Goal: Task Accomplishment & Management: Manage account settings

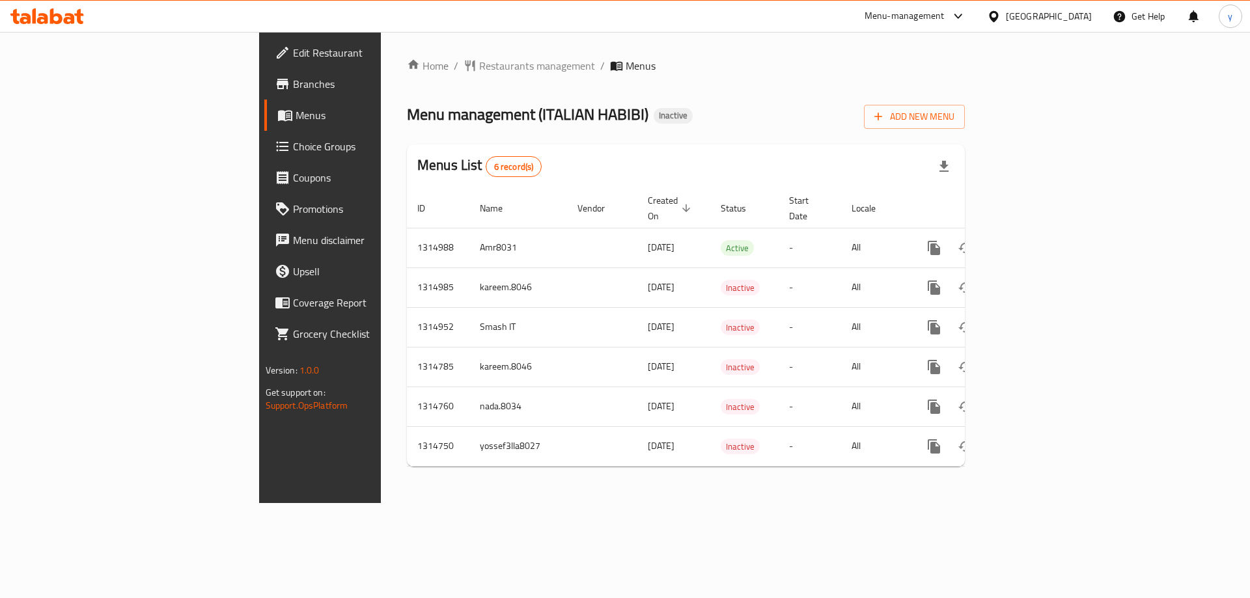
click at [295, 119] on span "Menus" at bounding box center [376, 115] width 162 height 16
click at [964, 126] on button "Add New Menu" at bounding box center [914, 117] width 101 height 24
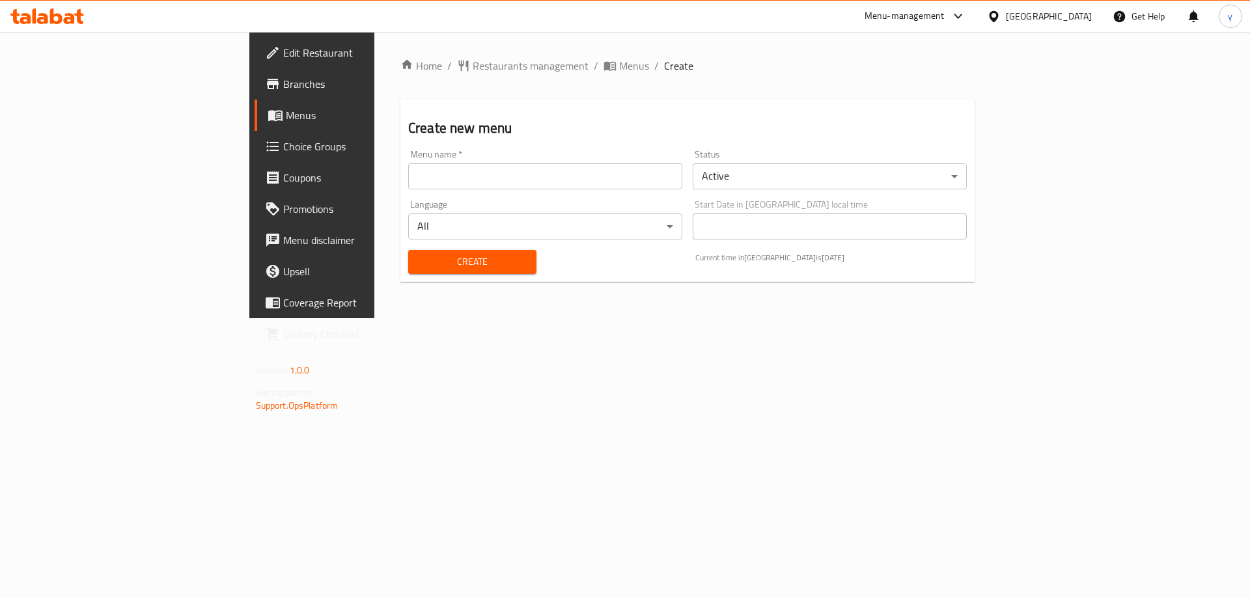
click at [618, 178] on input "text" at bounding box center [545, 176] width 274 height 26
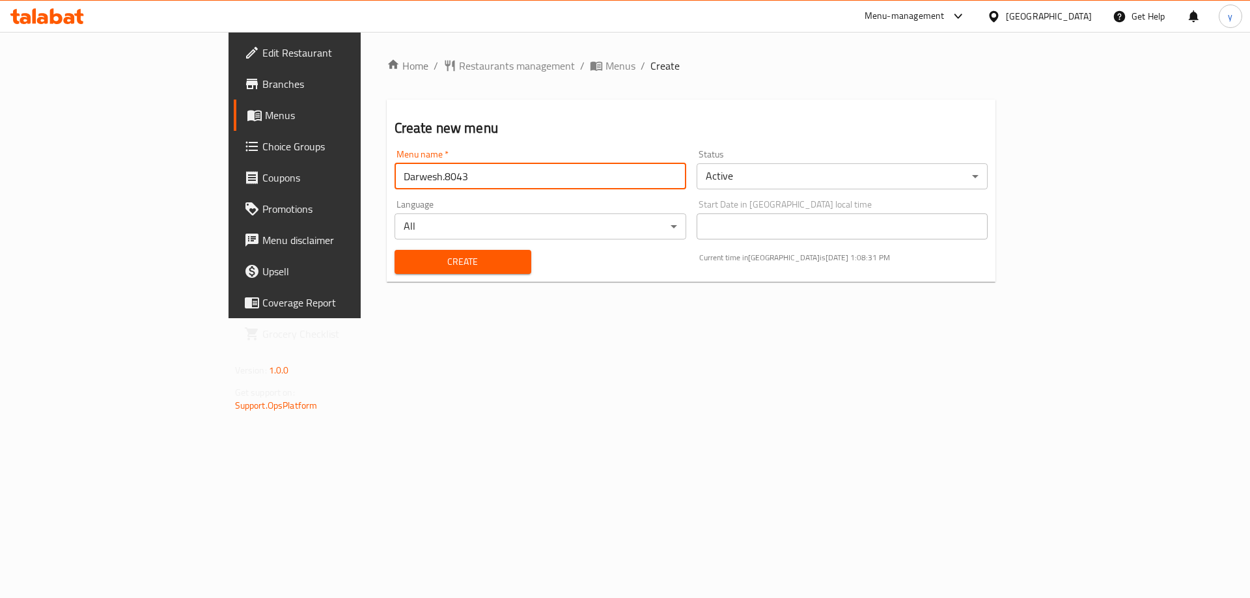
type input "Darwesh.8043"
click at [427, 265] on span "Create" at bounding box center [463, 262] width 116 height 16
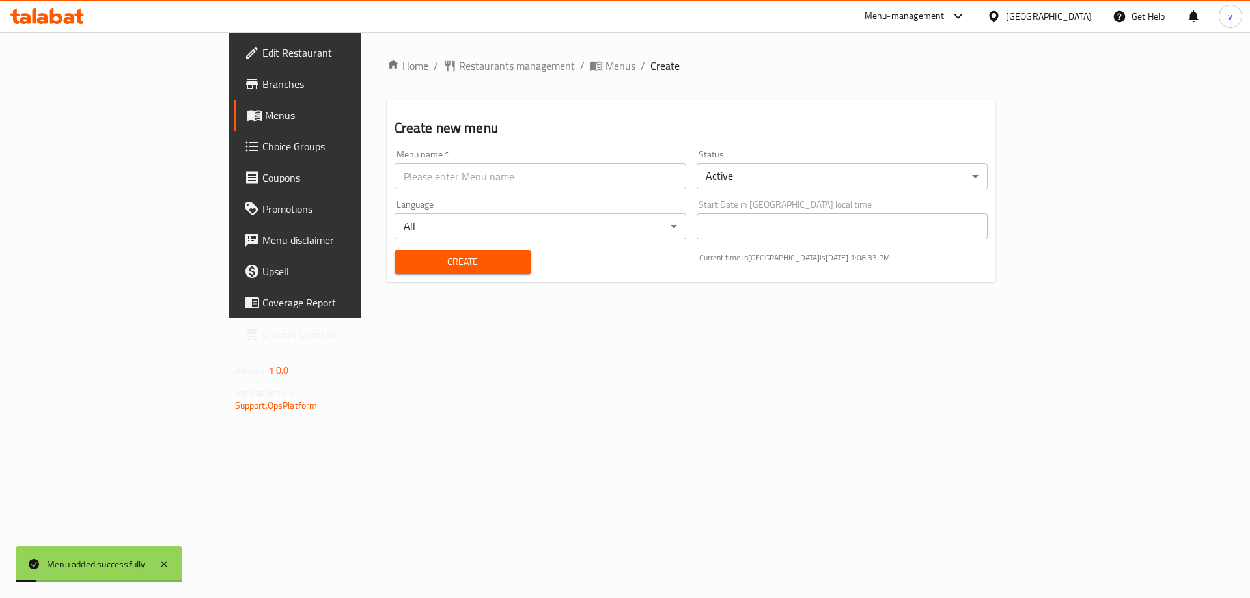
click at [265, 118] on span "Menus" at bounding box center [346, 115] width 162 height 16
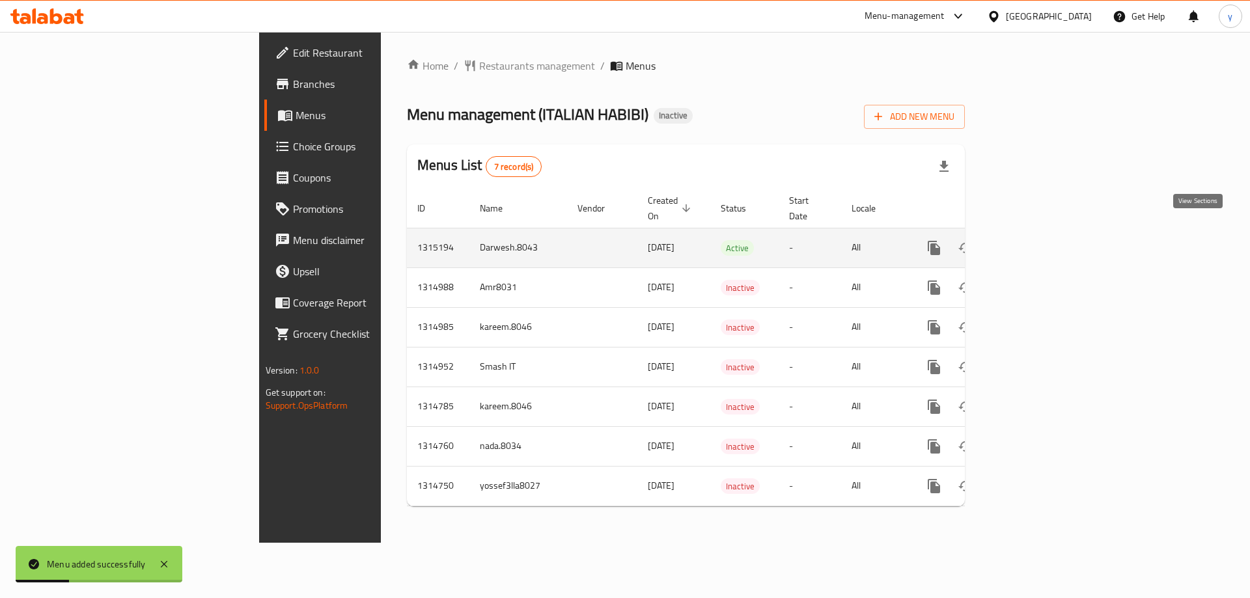
click at [1043, 232] on link "enhanced table" at bounding box center [1027, 247] width 31 height 31
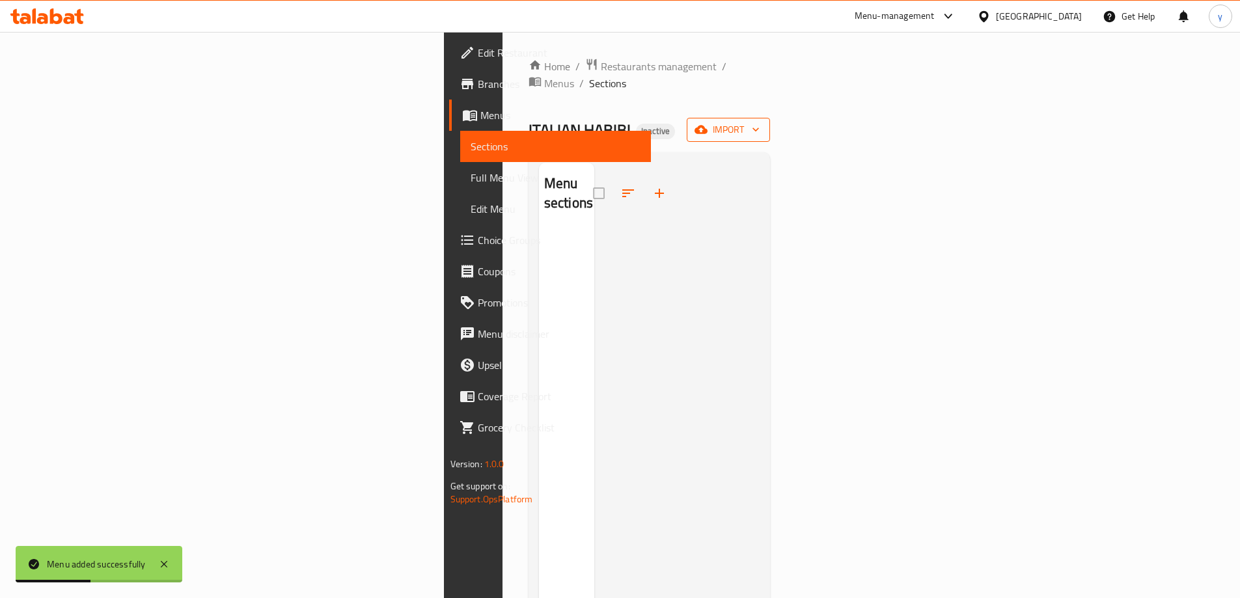
click at [759, 122] on span "import" at bounding box center [728, 130] width 62 height 16
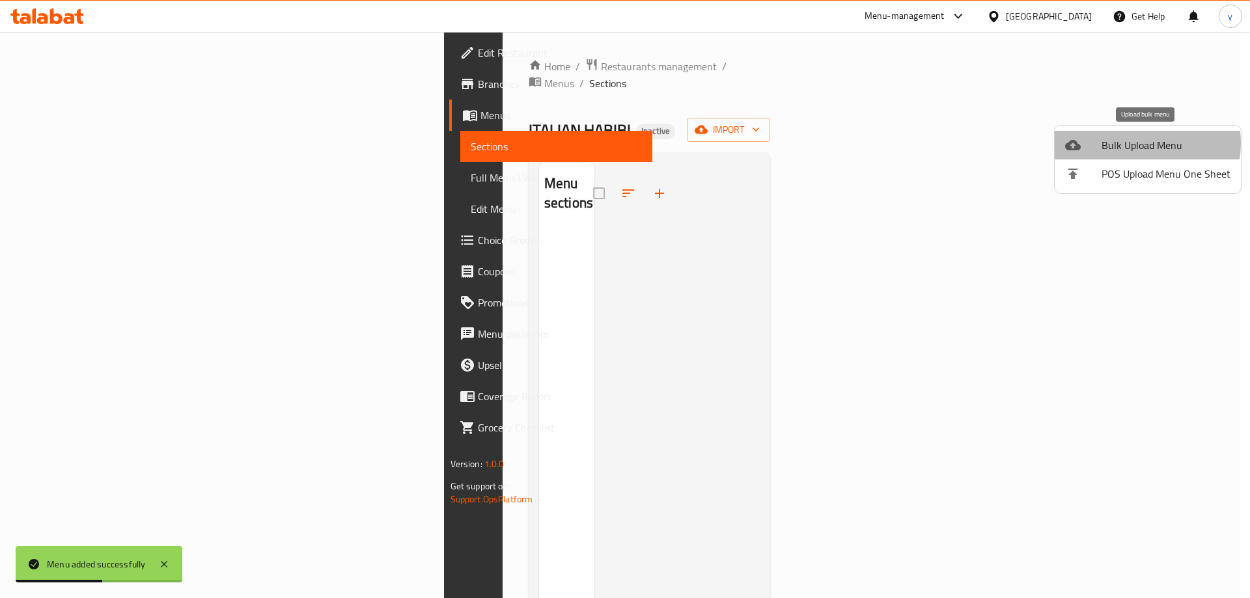
click at [1136, 143] on span "Bulk Upload Menu" at bounding box center [1165, 145] width 129 height 16
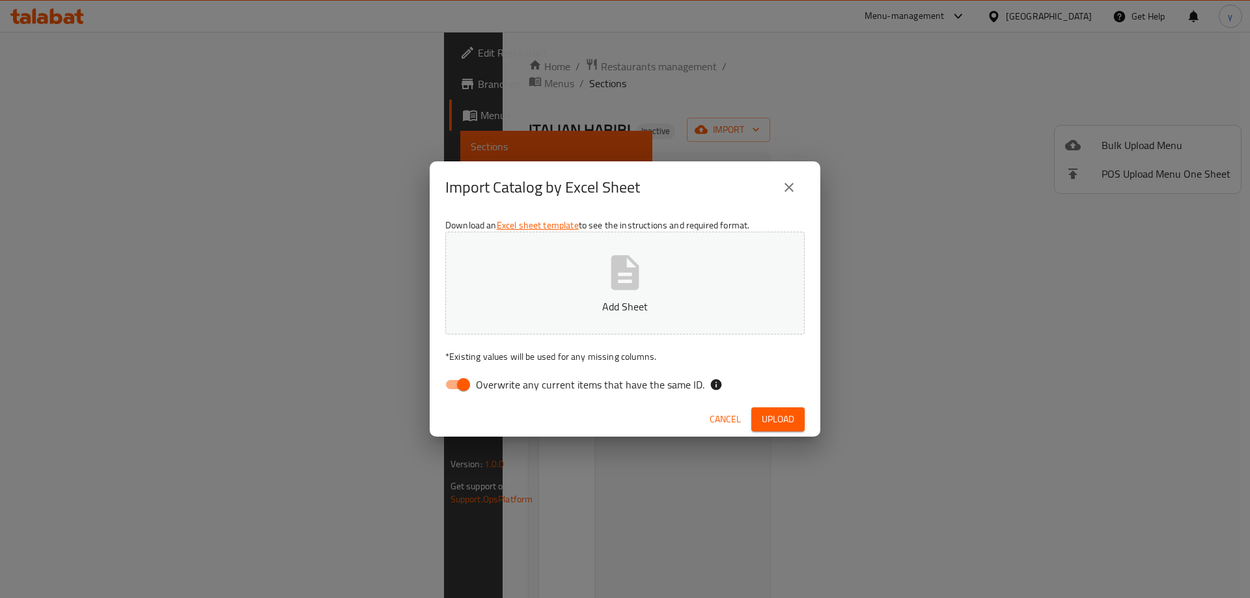
click at [448, 384] on input "Overwrite any current items that have the same ID." at bounding box center [463, 384] width 74 height 25
checkbox input "false"
click at [771, 416] on span "Upload" at bounding box center [777, 419] width 33 height 16
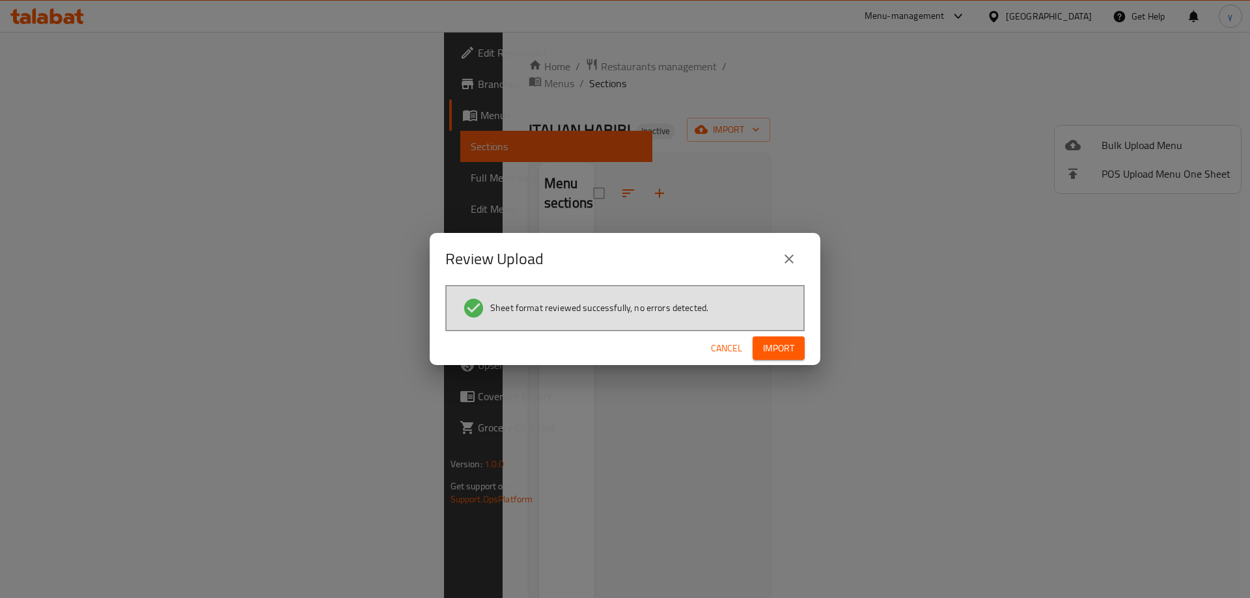
click at [765, 347] on span "Import" at bounding box center [778, 348] width 31 height 16
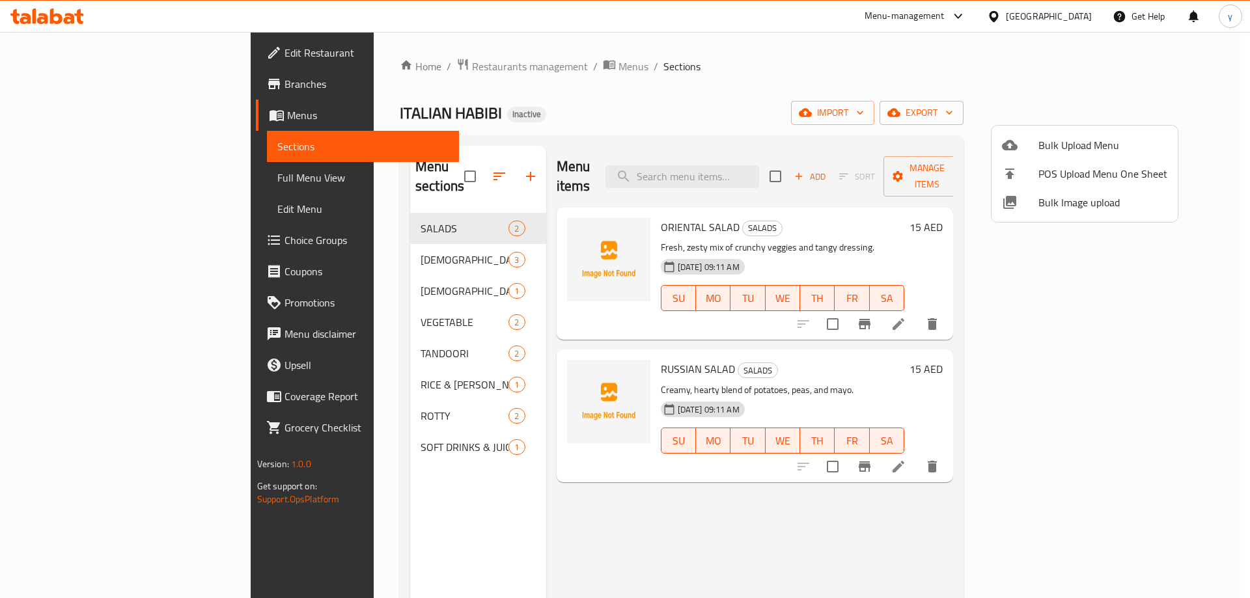
click at [113, 178] on div at bounding box center [625, 299] width 1250 height 598
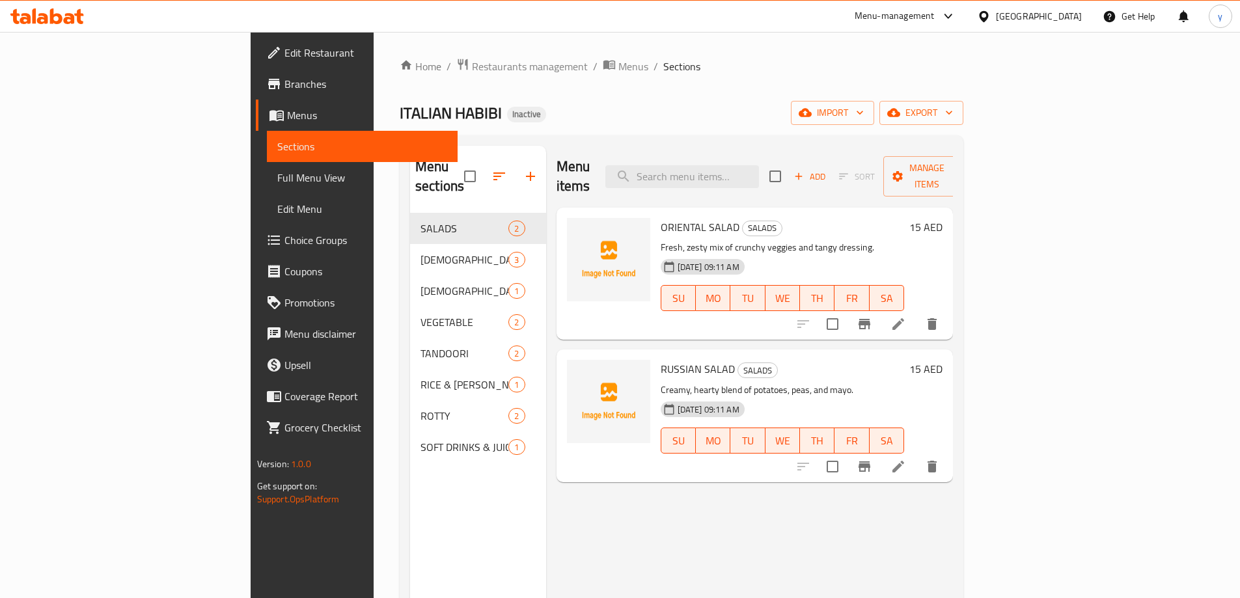
click at [277, 179] on span "Full Menu View" at bounding box center [362, 178] width 170 height 16
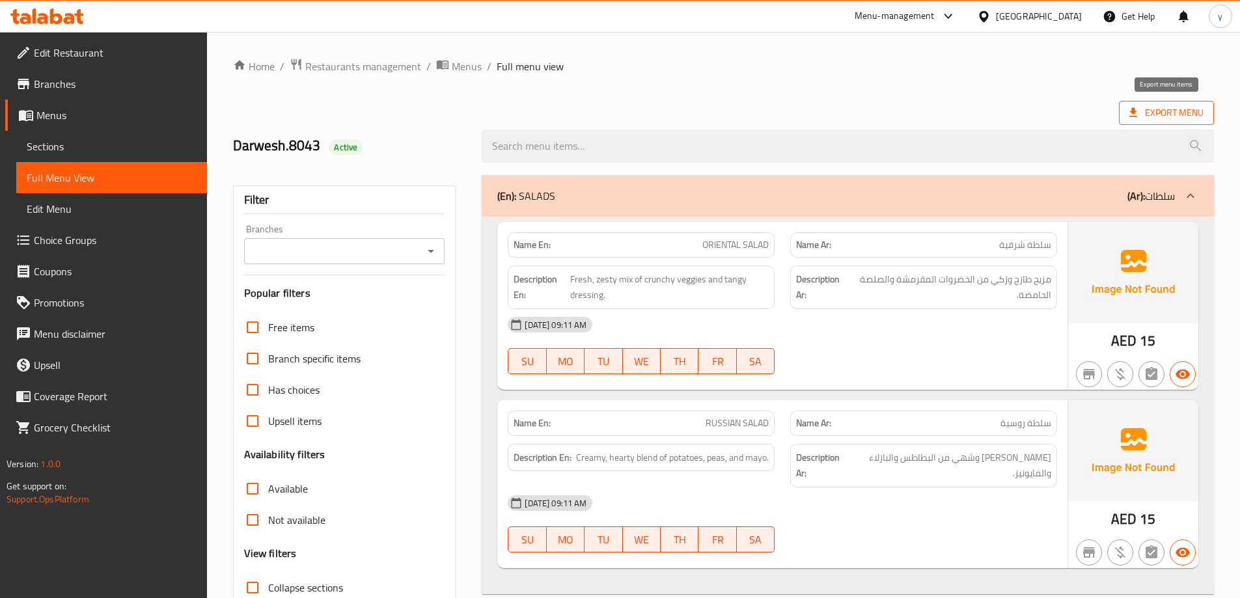
click at [1141, 118] on span "Export Menu" at bounding box center [1166, 113] width 74 height 16
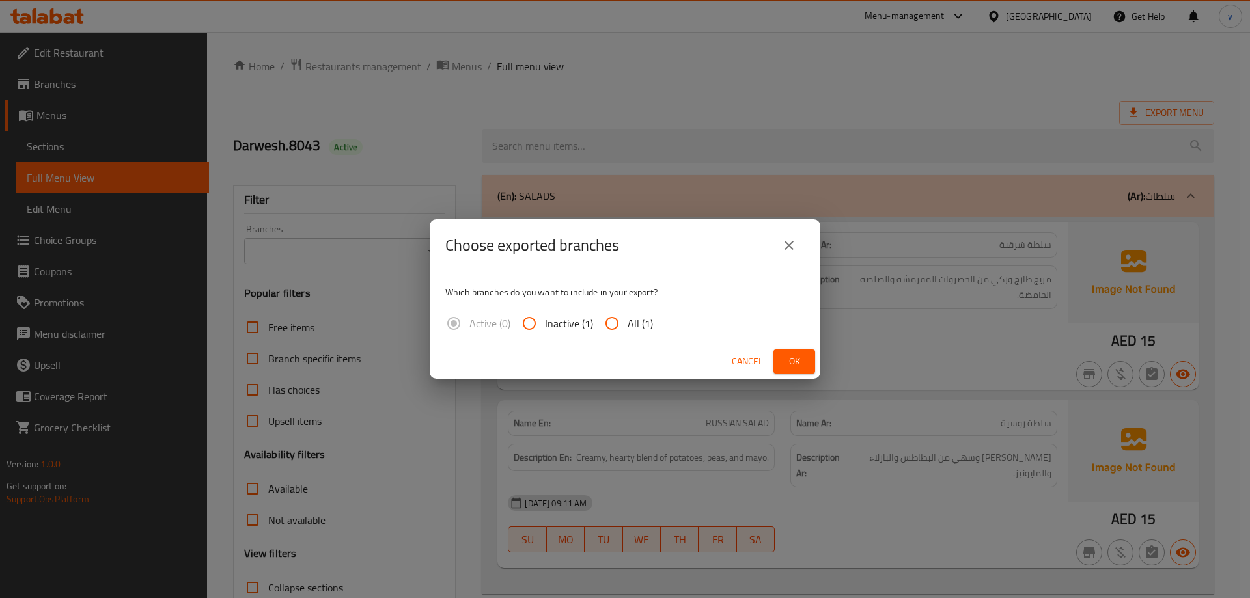
click at [738, 358] on span "Cancel" at bounding box center [746, 361] width 31 height 16
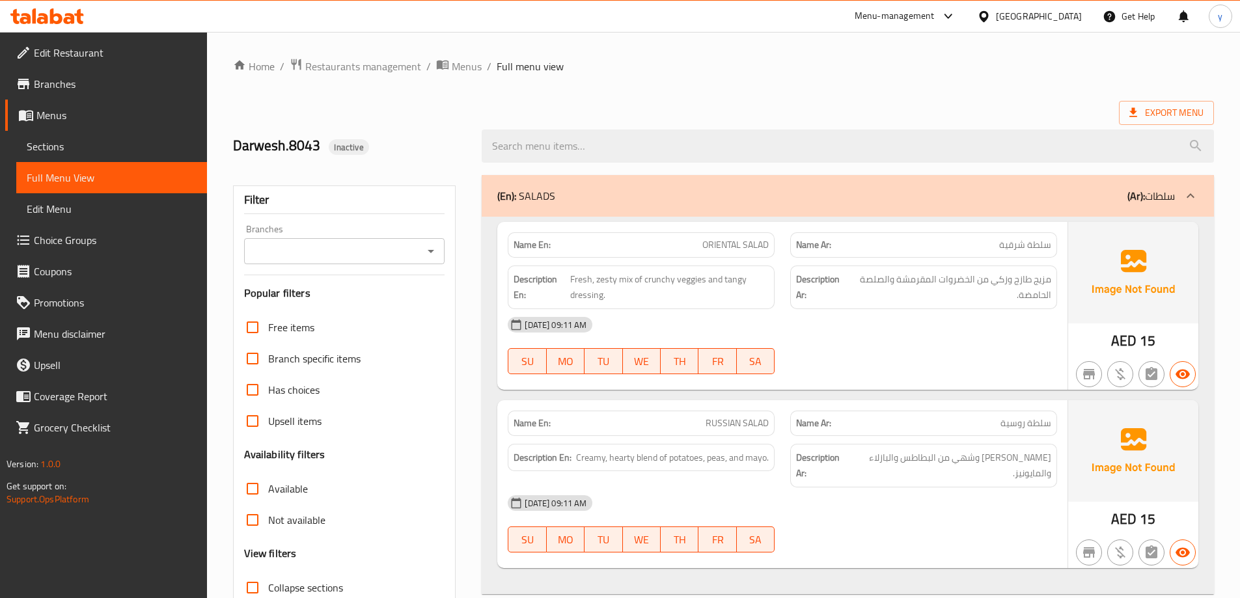
click at [55, 108] on span "Menus" at bounding box center [116, 115] width 160 height 16
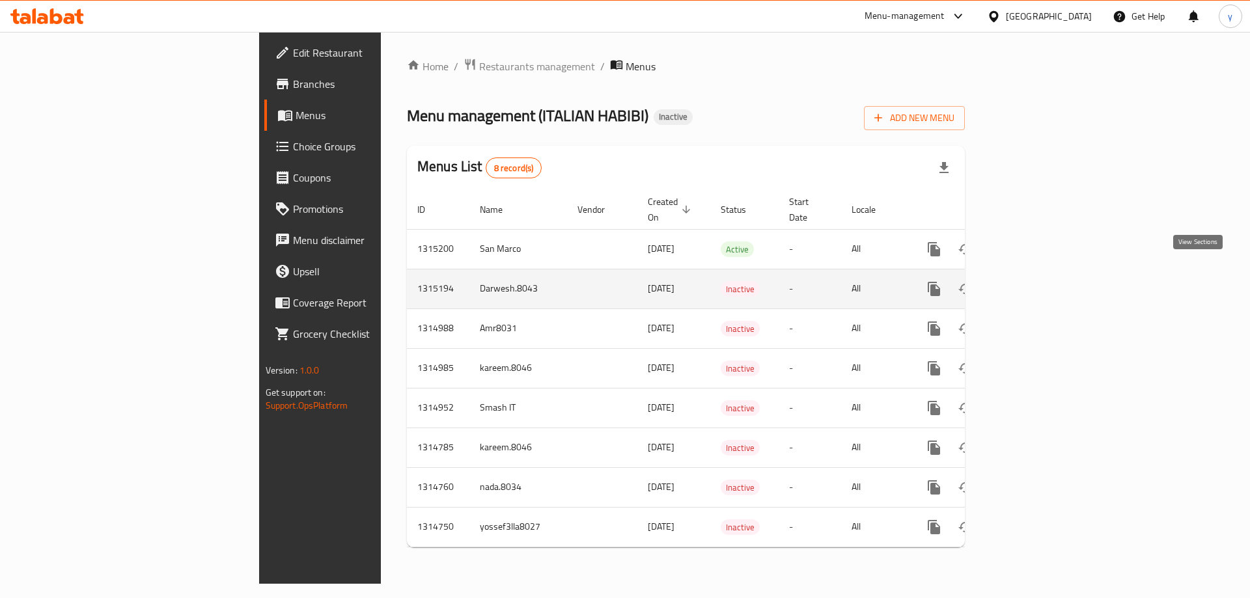
click at [1043, 273] on link "enhanced table" at bounding box center [1027, 288] width 31 height 31
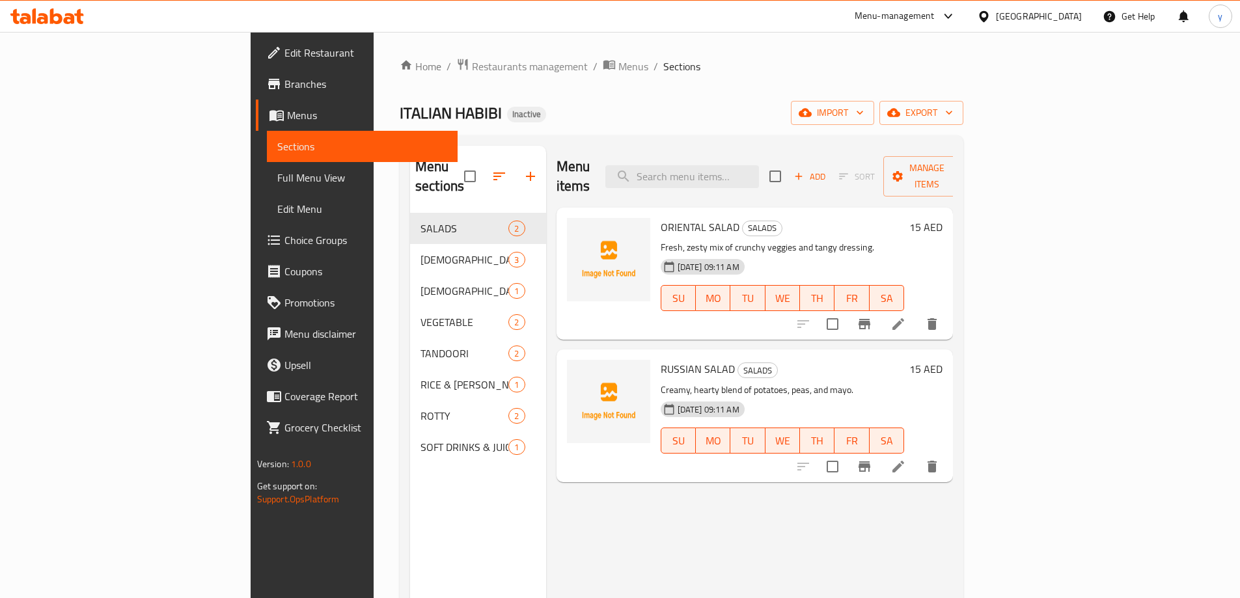
click at [256, 102] on link "Menus" at bounding box center [357, 115] width 202 height 31
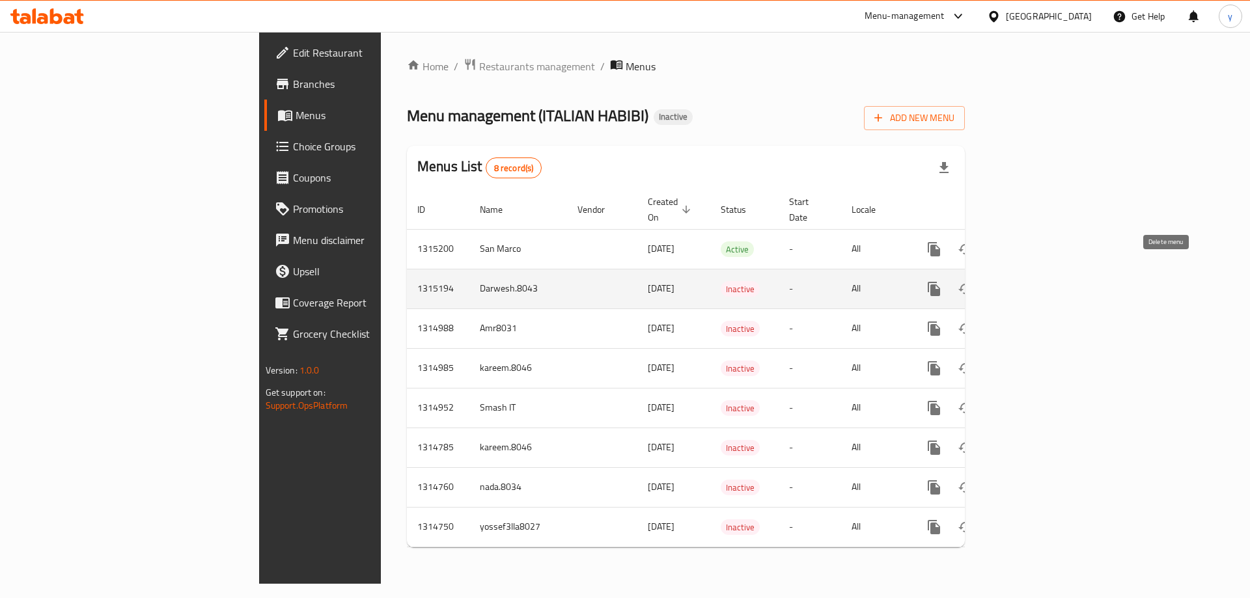
click at [1004, 281] on icon "enhanced table" at bounding box center [997, 289] width 16 height 16
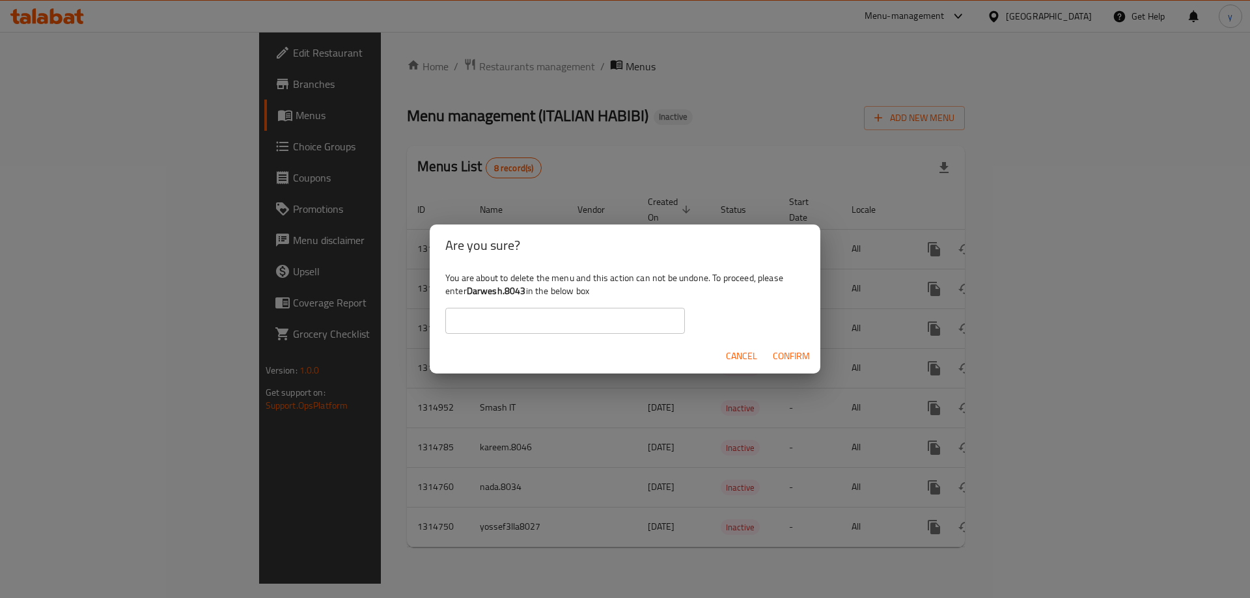
click at [627, 318] on input "text" at bounding box center [564, 321] width 239 height 26
click at [797, 360] on span "Confirm" at bounding box center [790, 356] width 37 height 16
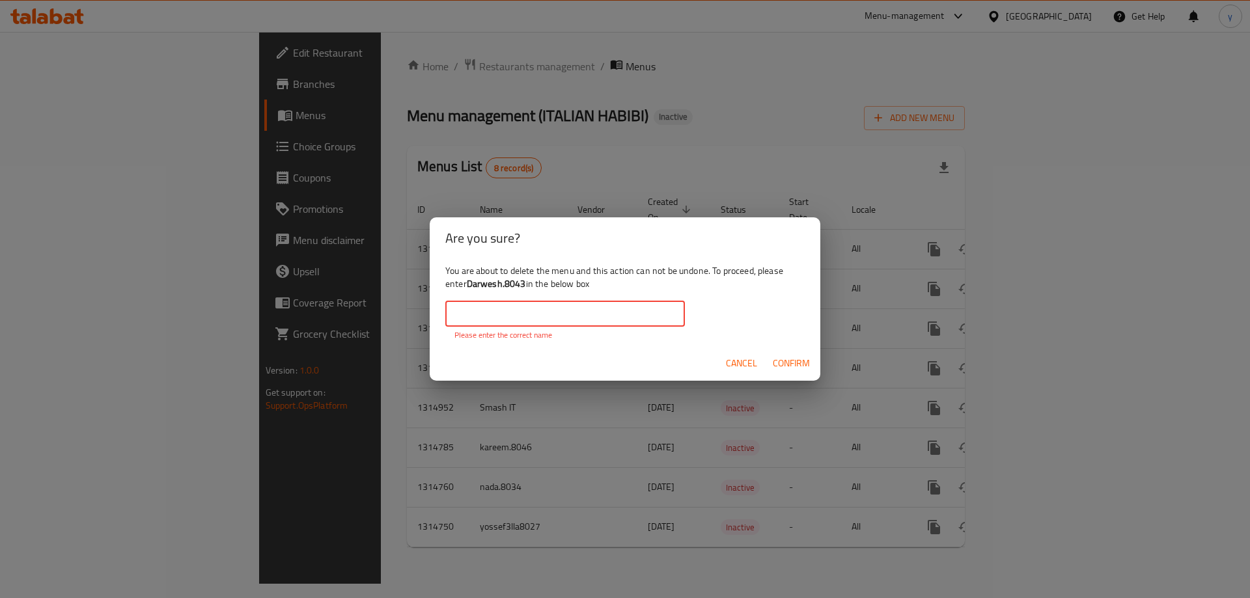
click at [635, 316] on input "text" at bounding box center [564, 314] width 239 height 26
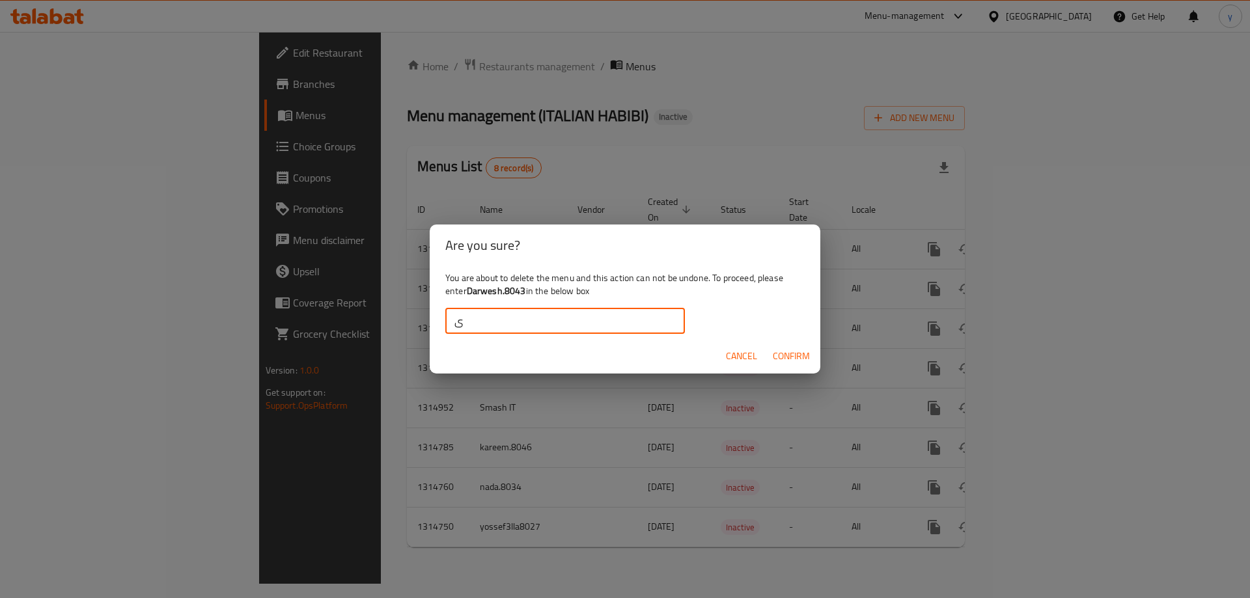
type input "ى"
click at [795, 351] on span "Confirm" at bounding box center [790, 356] width 37 height 16
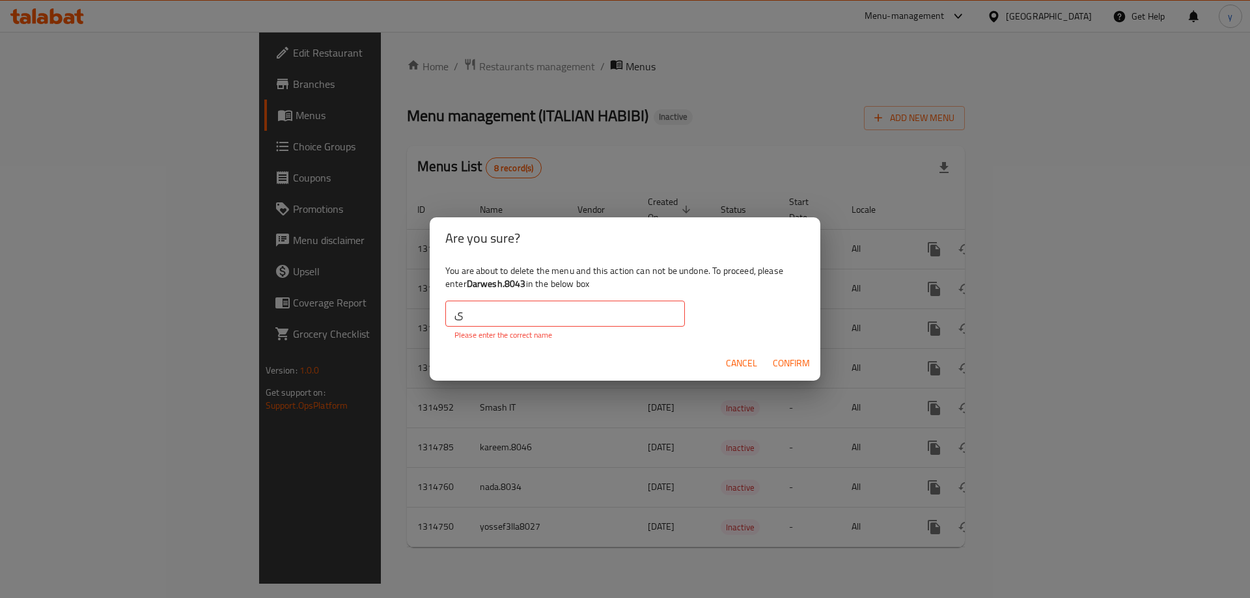
click at [638, 315] on input "ى" at bounding box center [564, 314] width 239 height 26
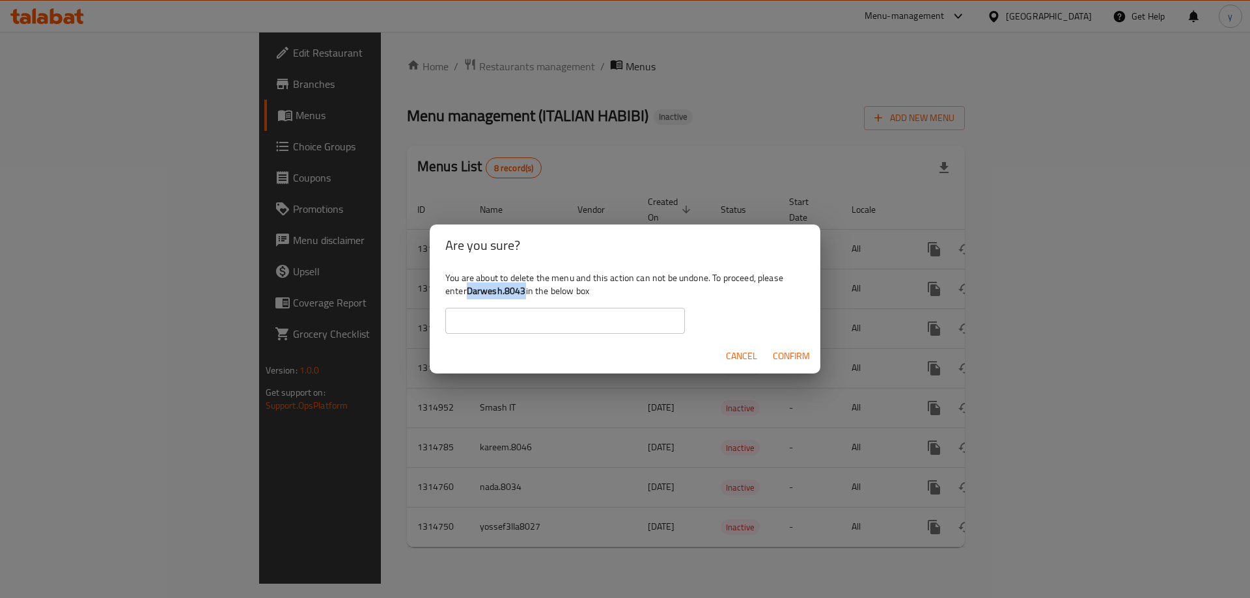
drag, startPoint x: 525, startPoint y: 293, endPoint x: 470, endPoint y: 292, distance: 54.7
click at [470, 292] on b "Darwesh.8043" at bounding box center [496, 290] width 59 height 17
copy b "Darwesh.8043"
click at [487, 317] on input "text" at bounding box center [564, 321] width 239 height 26
paste input "Darwesh.8043"
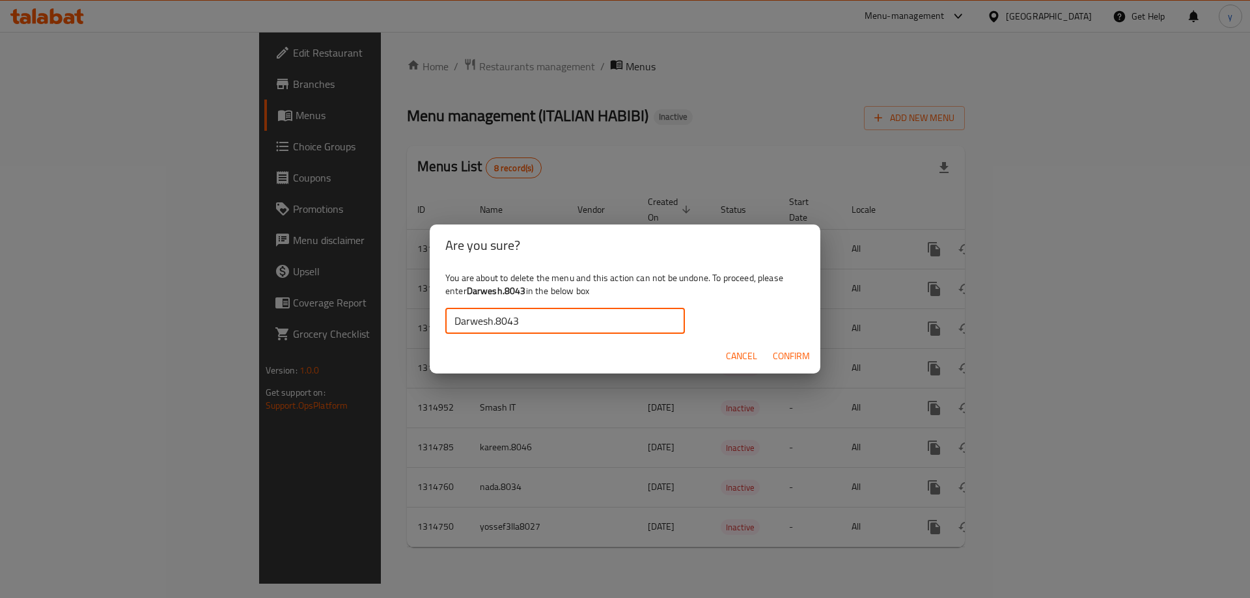
type input "Darwesh.8043"
click at [778, 357] on span "Confirm" at bounding box center [790, 356] width 37 height 16
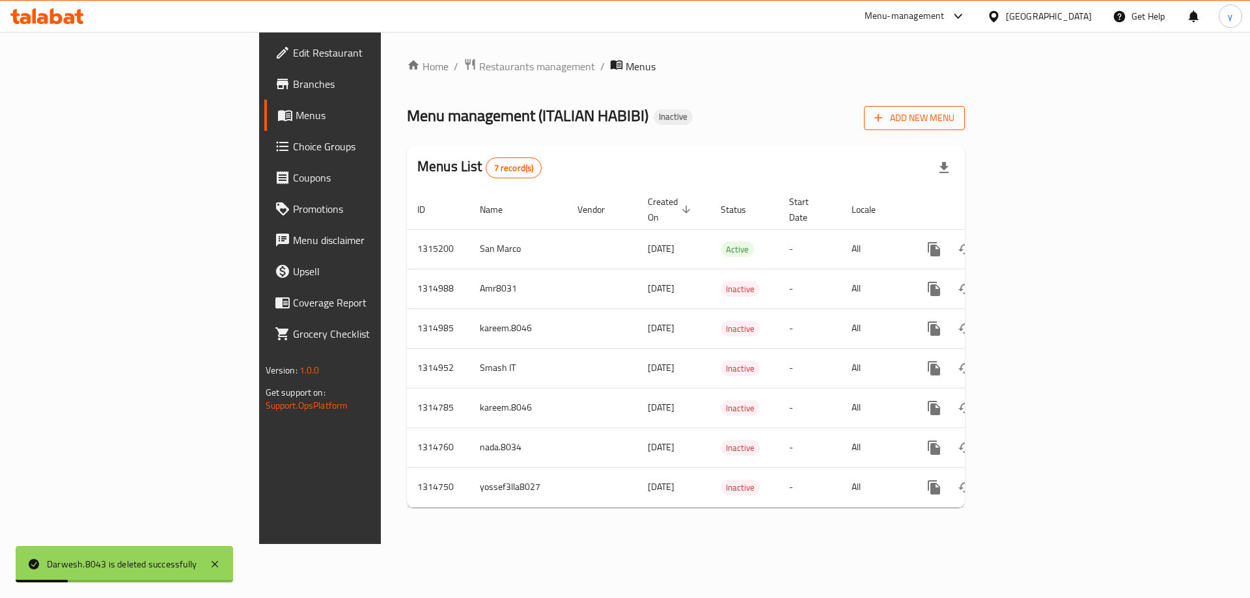
click at [954, 122] on span "Add New Menu" at bounding box center [914, 118] width 80 height 16
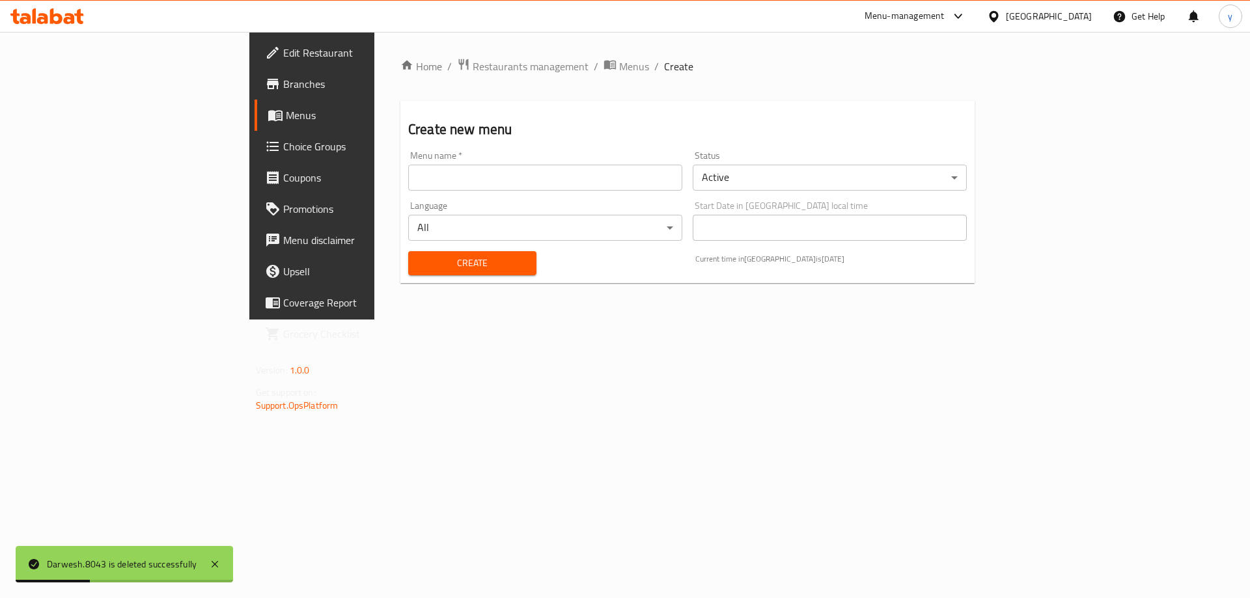
click at [659, 169] on input "text" at bounding box center [545, 178] width 274 height 26
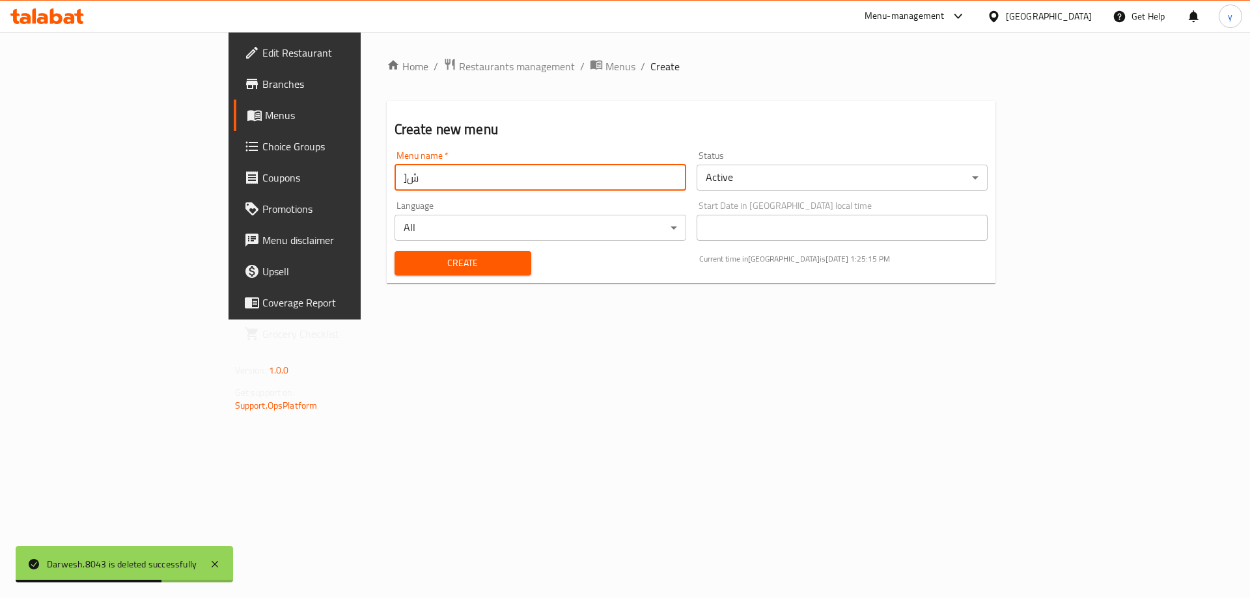
type input "]"
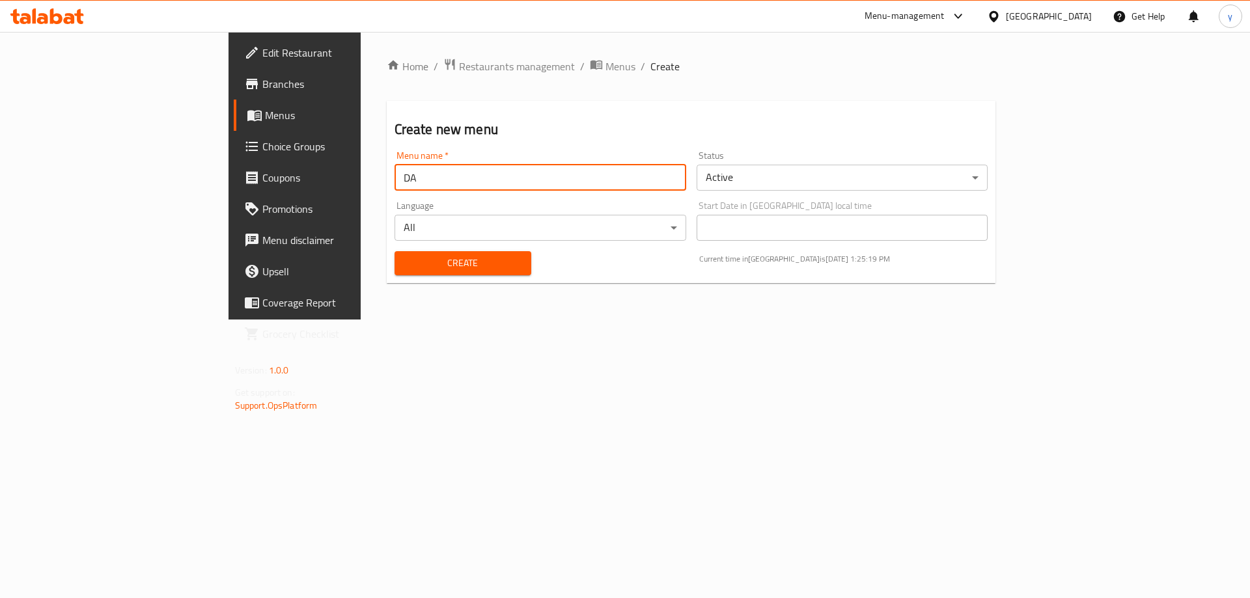
type input "Darwesh.8043"
click at [405, 264] on span "Create" at bounding box center [463, 263] width 116 height 16
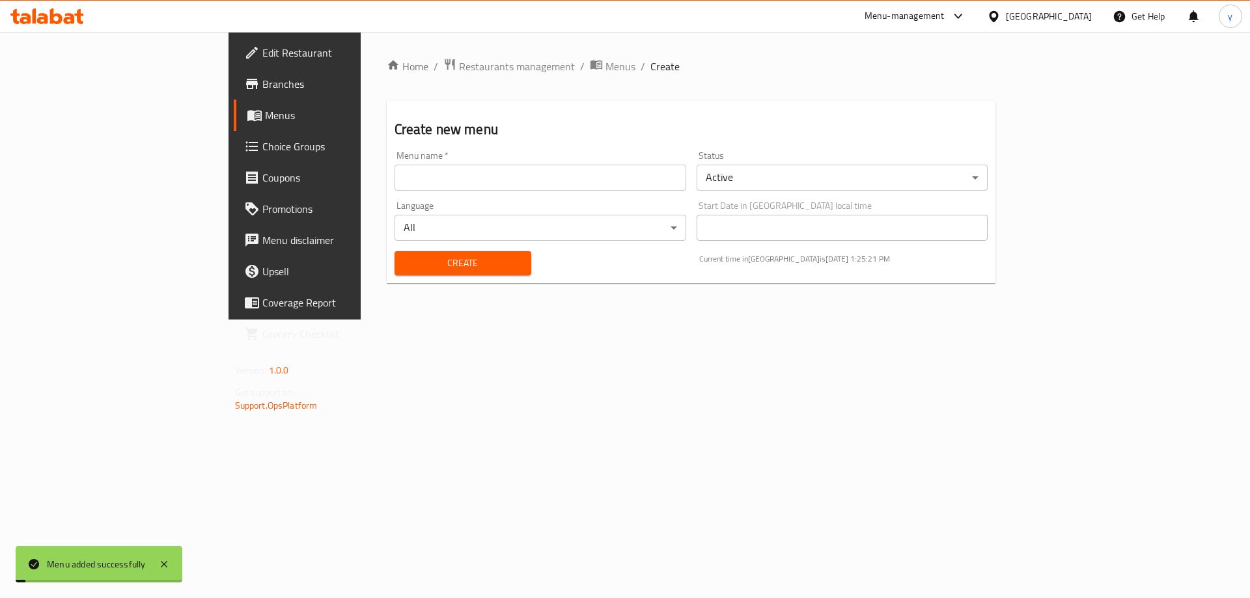
click at [265, 123] on span "Menus" at bounding box center [346, 115] width 162 height 16
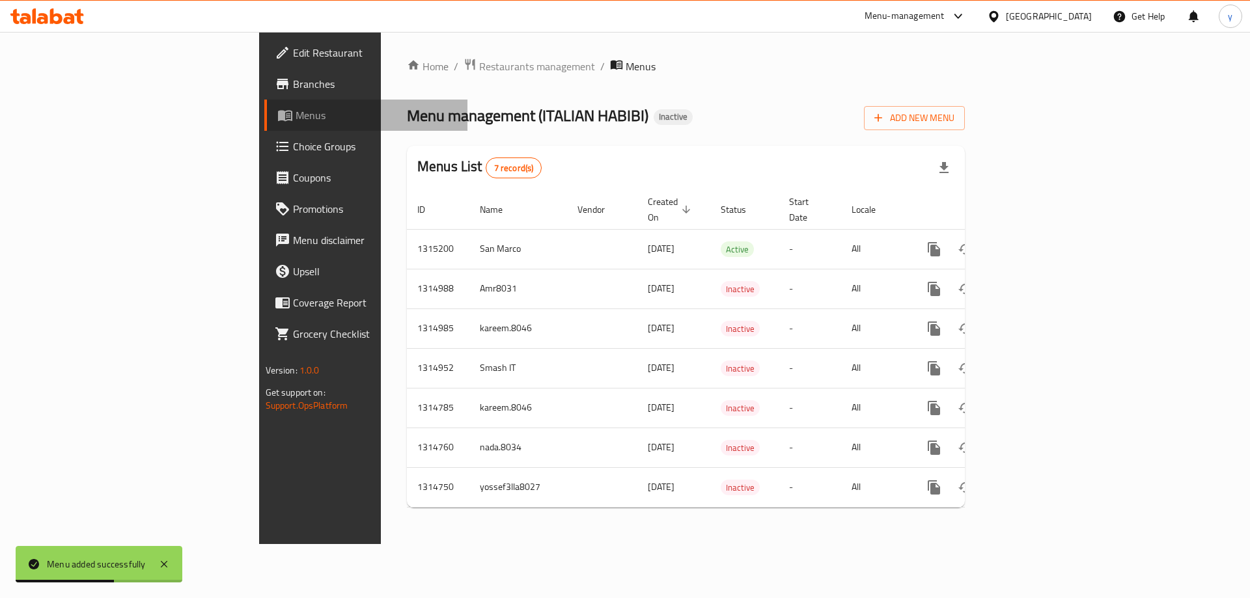
click at [295, 123] on span "Menus" at bounding box center [376, 115] width 162 height 16
click at [293, 152] on span "Choice Groups" at bounding box center [375, 147] width 165 height 16
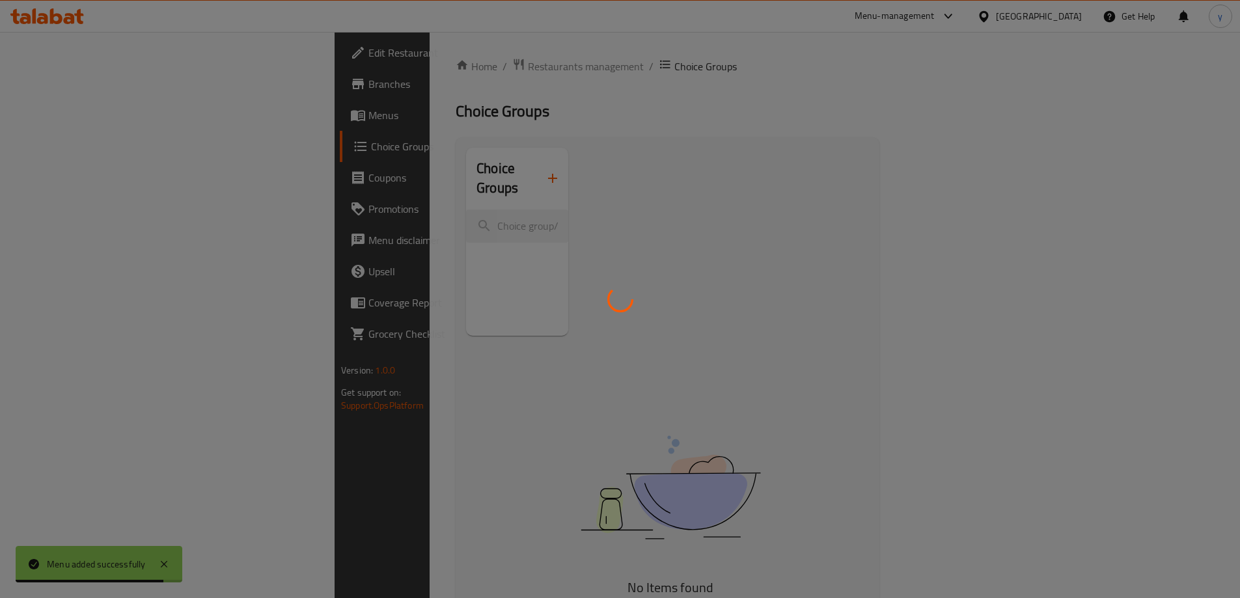
click at [60, 122] on div at bounding box center [620, 299] width 1240 height 598
click at [69, 146] on div at bounding box center [620, 299] width 1240 height 598
click at [57, 118] on div at bounding box center [620, 299] width 1240 height 598
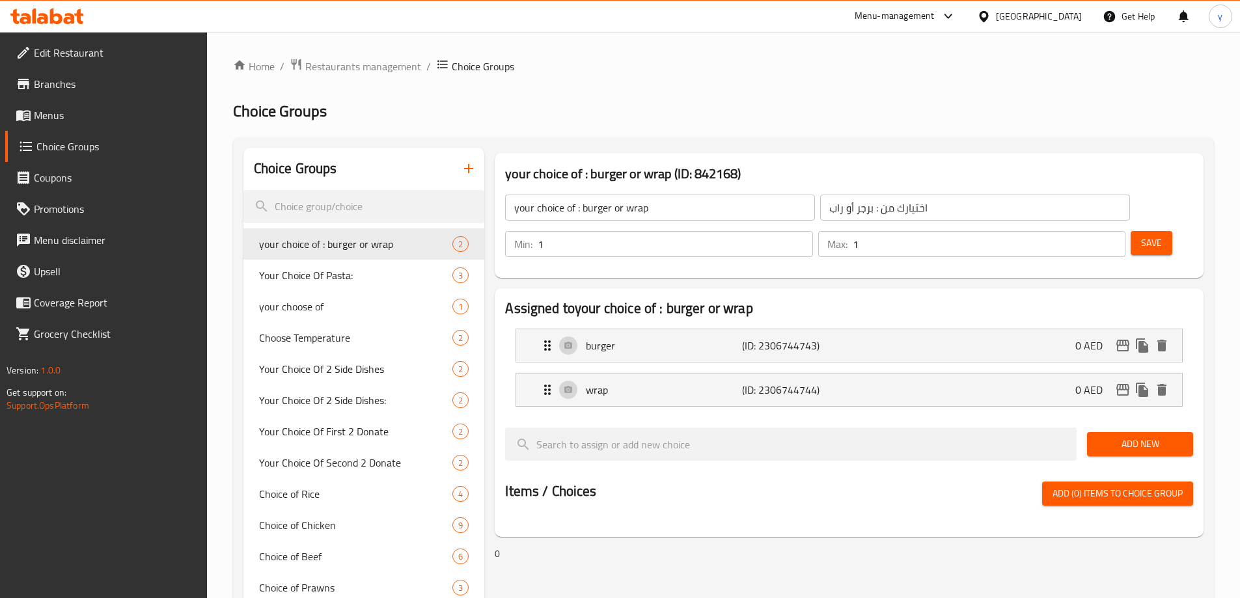
click at [59, 118] on span "Menus" at bounding box center [115, 115] width 163 height 16
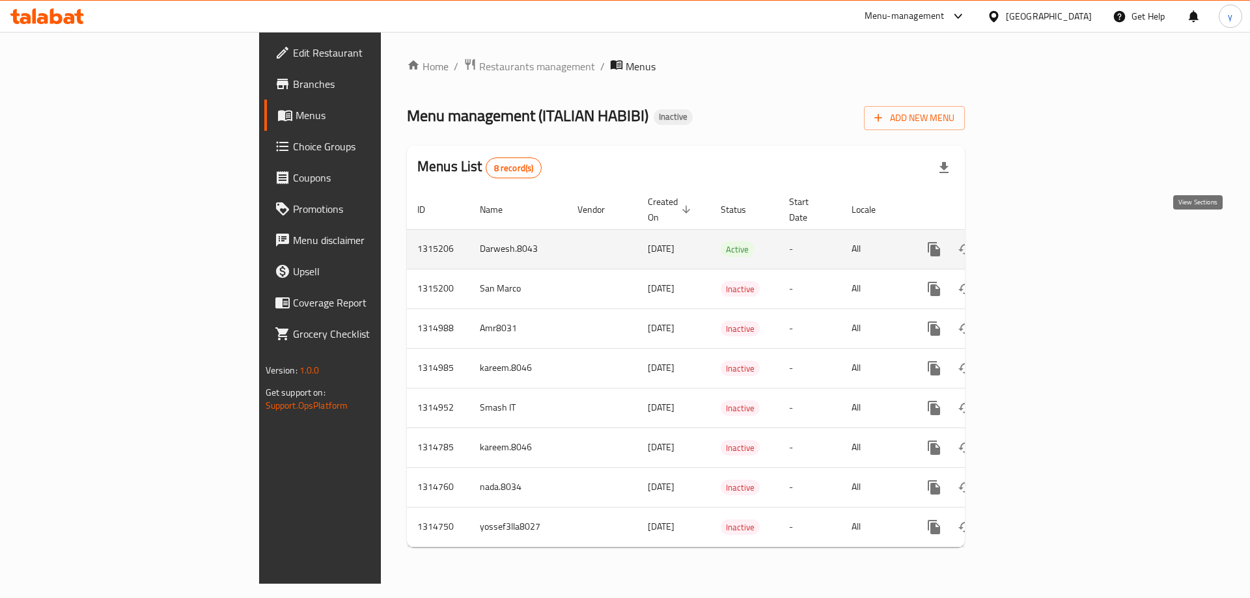
click at [1033, 243] on icon "enhanced table" at bounding box center [1028, 249] width 12 height 12
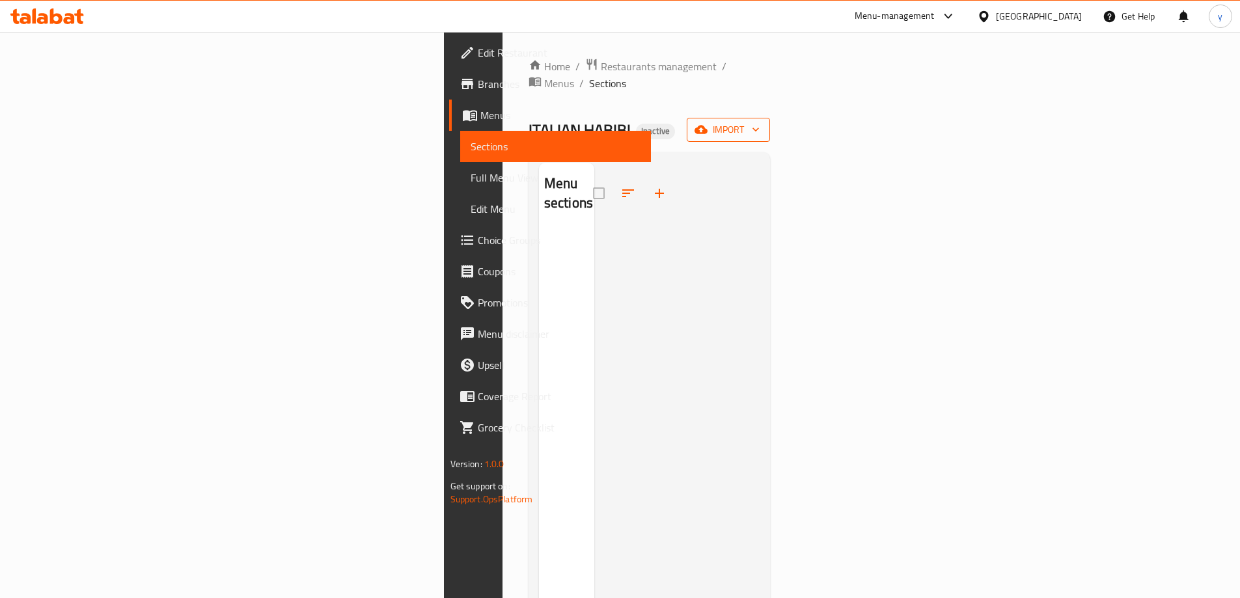
click at [759, 122] on span "import" at bounding box center [728, 130] width 62 height 16
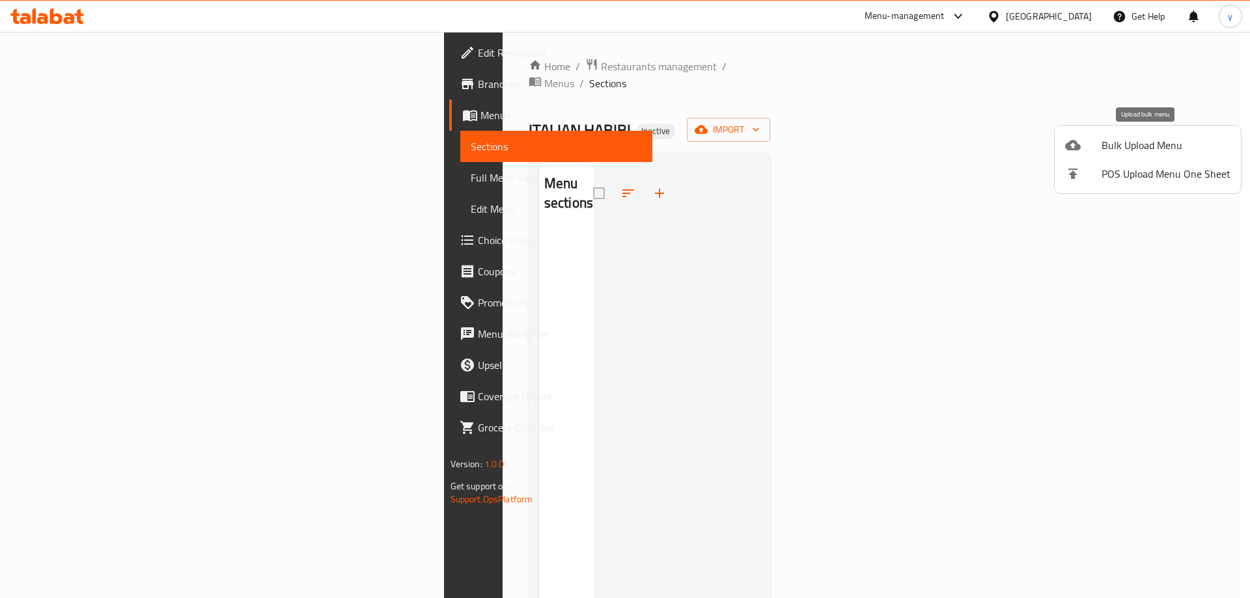
click at [1125, 139] on span "Bulk Upload Menu" at bounding box center [1165, 145] width 129 height 16
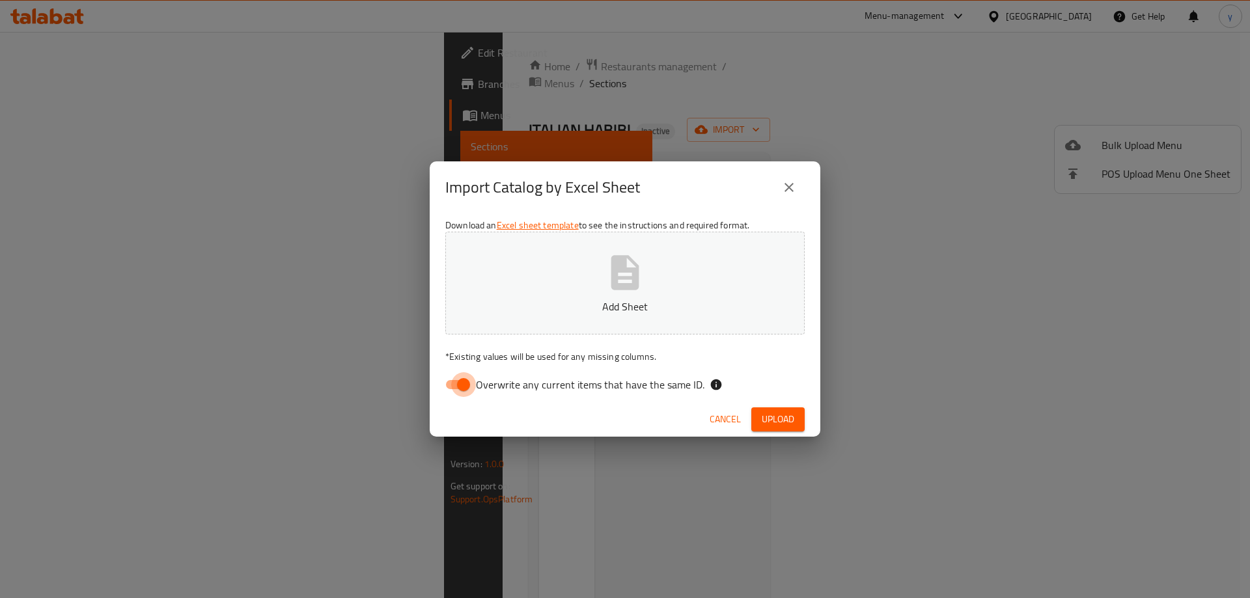
click at [445, 381] on input "Overwrite any current items that have the same ID." at bounding box center [463, 384] width 74 height 25
checkbox input "false"
click at [762, 412] on span "Upload" at bounding box center [777, 419] width 33 height 16
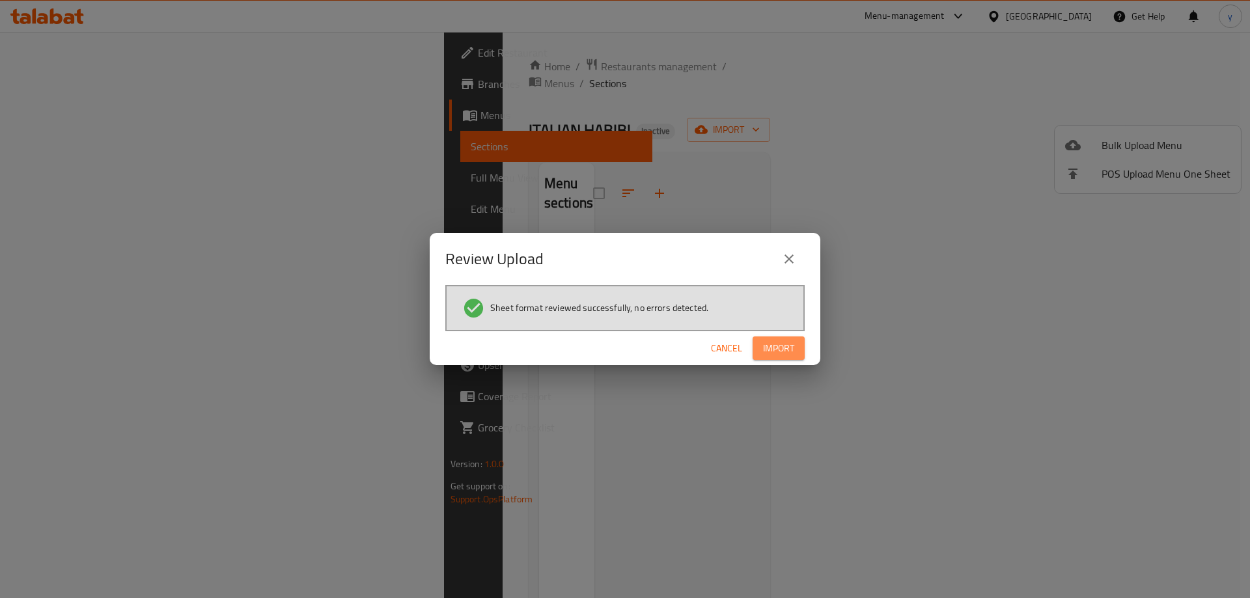
click at [773, 347] on span "Import" at bounding box center [778, 348] width 31 height 16
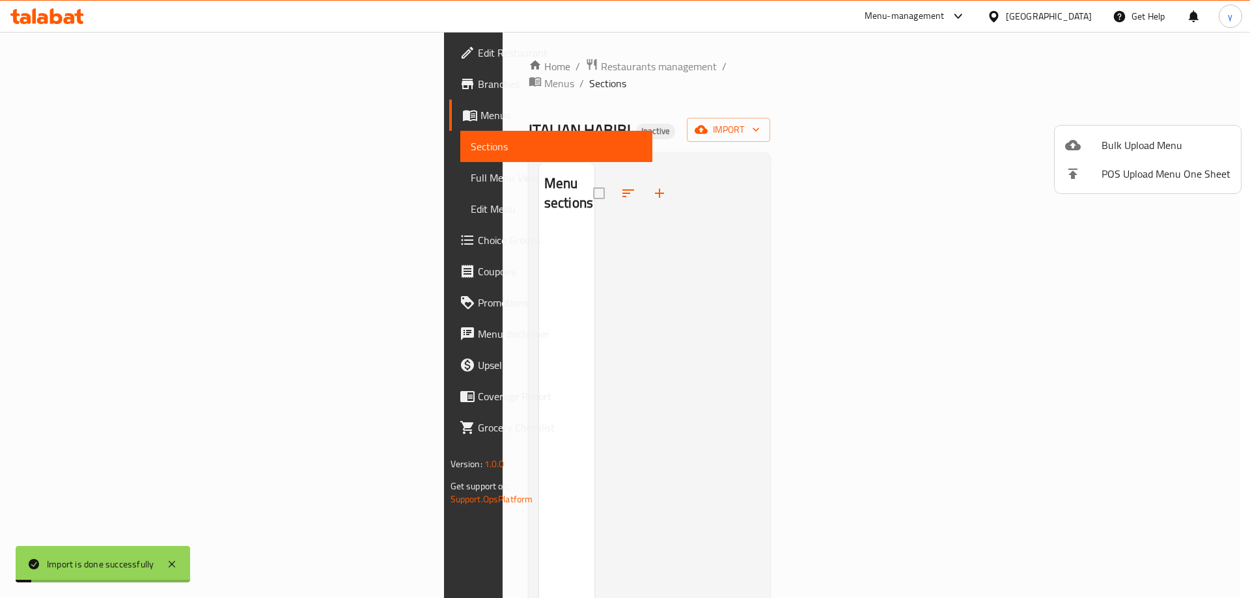
click at [48, 183] on div at bounding box center [625, 299] width 1250 height 598
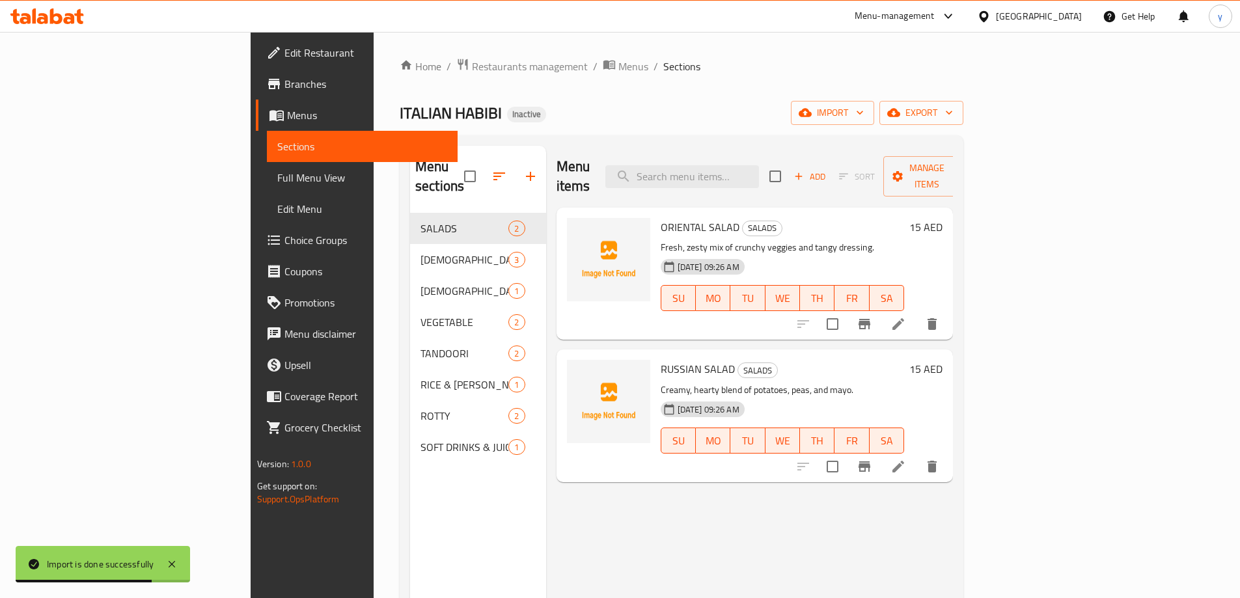
click at [277, 178] on span "Full Menu View" at bounding box center [362, 178] width 170 height 16
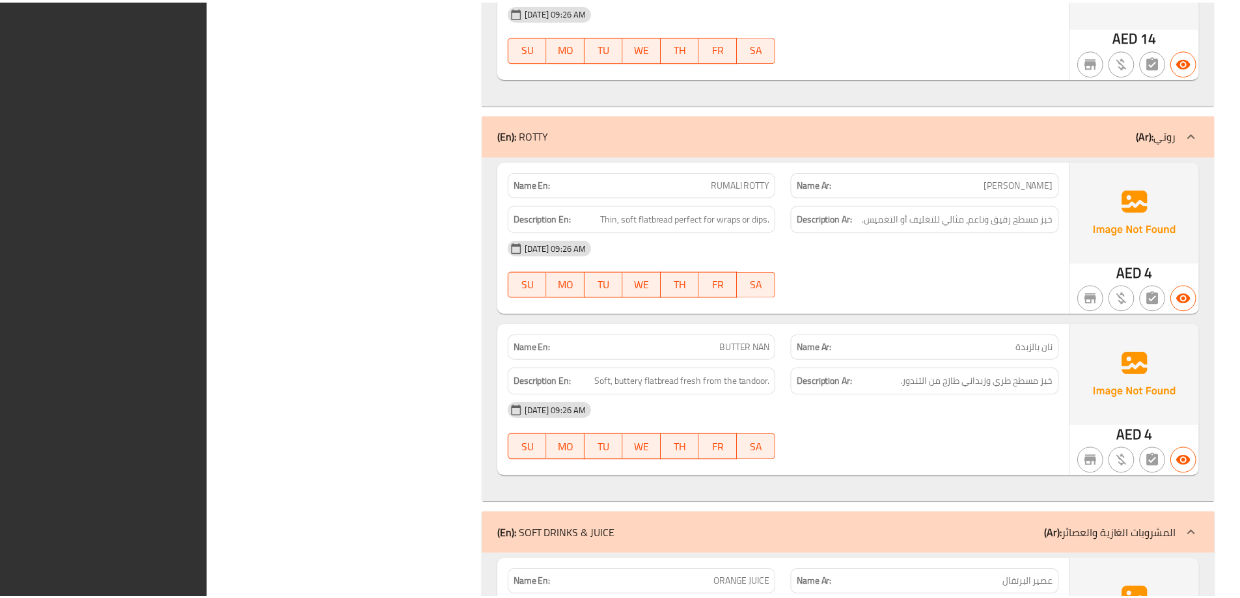
scroll to position [2503, 0]
